Goal: Information Seeking & Learning: Learn about a topic

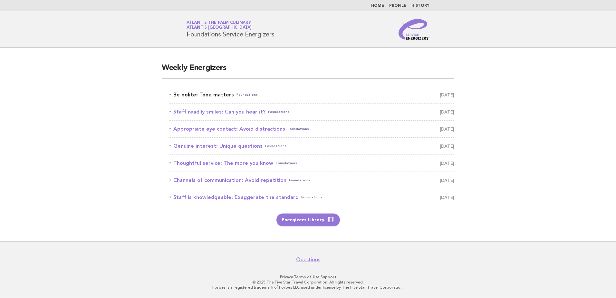
click at [215, 93] on link "Be polite: Tone matters Foundations [DATE]" at bounding box center [311, 94] width 285 height 9
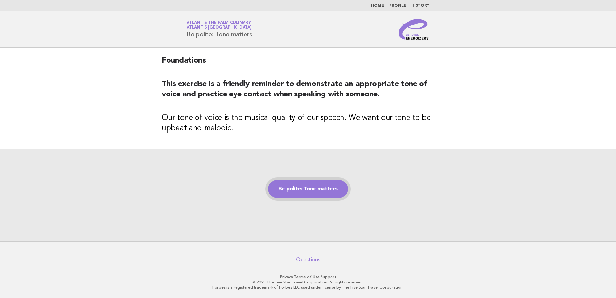
click at [315, 191] on link "Be polite: Tone matters" at bounding box center [308, 189] width 80 height 18
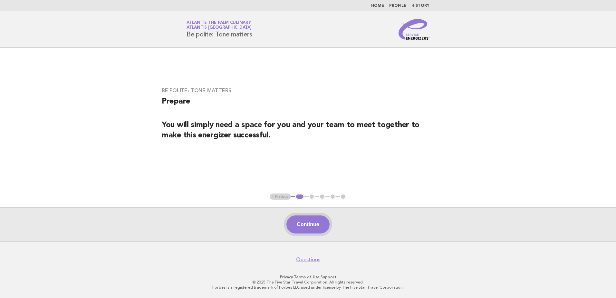
click at [314, 223] on button "Continue" at bounding box center [307, 224] width 43 height 18
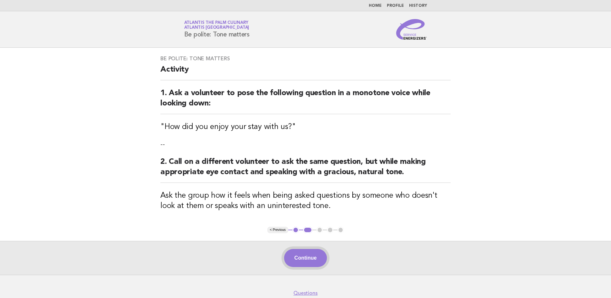
click at [296, 259] on button "Continue" at bounding box center [305, 258] width 43 height 18
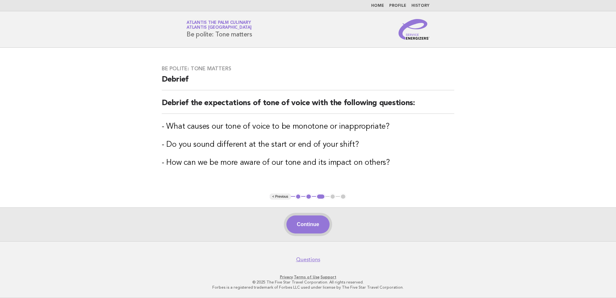
click at [315, 229] on button "Continue" at bounding box center [307, 224] width 43 height 18
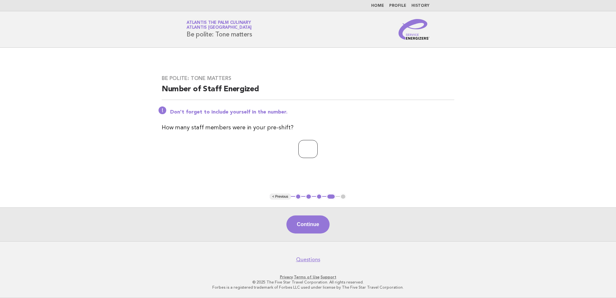
click at [318, 147] on input "*" at bounding box center [307, 149] width 19 height 18
type input "*"
click at [318, 147] on input "*" at bounding box center [307, 149] width 19 height 18
click at [306, 224] on button "Continue" at bounding box center [307, 224] width 43 height 18
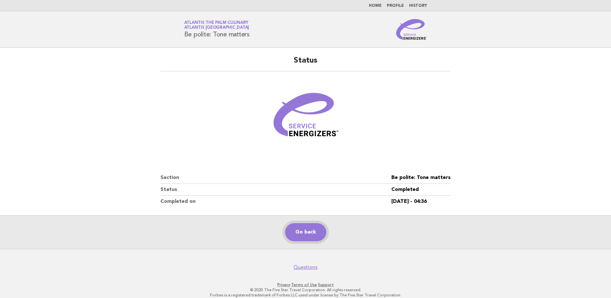
click at [312, 233] on link "Go back" at bounding box center [305, 232] width 41 height 18
